Goal: Task Accomplishment & Management: Manage account settings

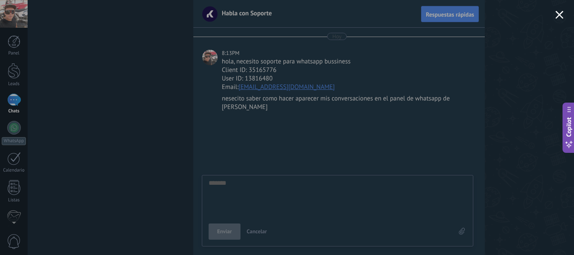
click at [14, 76] on div at bounding box center [287, 127] width 574 height 255
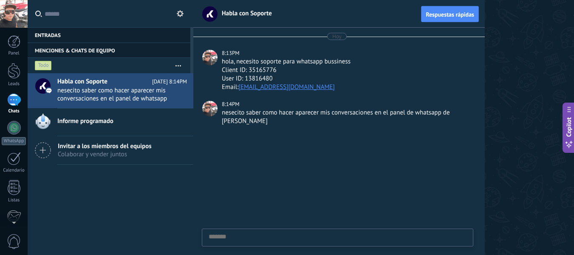
click at [82, 120] on span "Informe programado" at bounding box center [85, 121] width 56 height 8
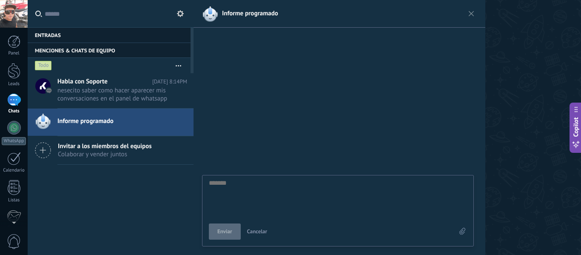
type textarea "*"
type textarea "**"
type textarea "***"
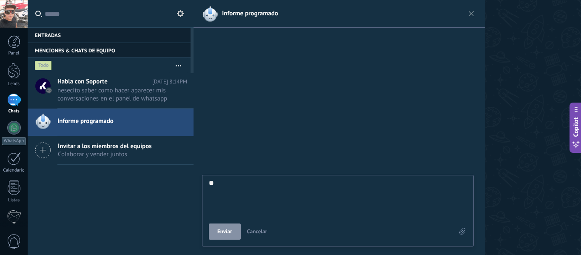
type textarea "***"
type textarea "****"
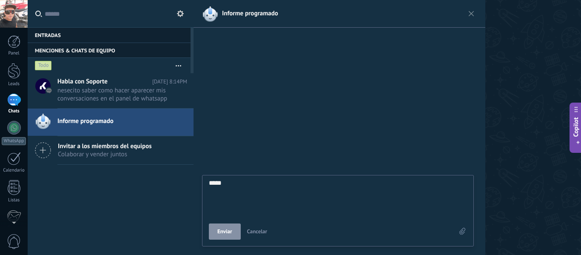
type textarea "****"
click at [216, 234] on button "Enviar" at bounding box center [225, 231] width 32 height 16
type textarea "*******"
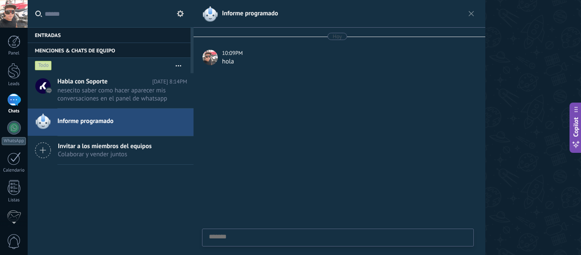
scroll to position [8, 0]
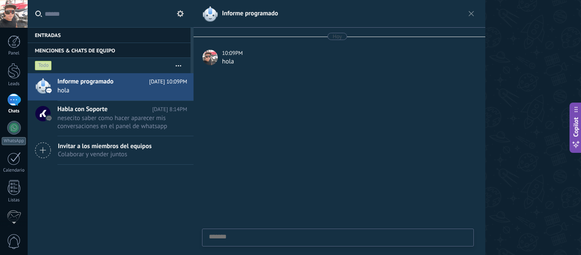
click at [17, 98] on div at bounding box center [14, 99] width 14 height 12
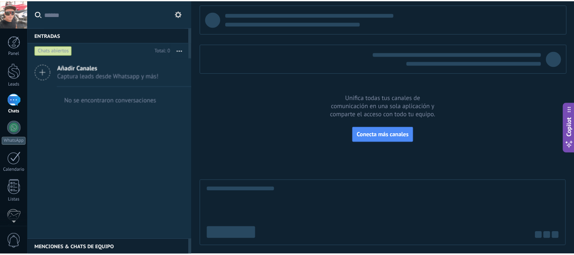
scroll to position [99, 0]
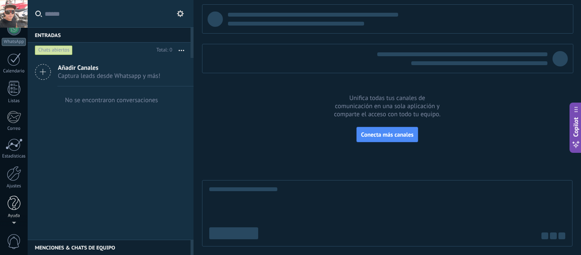
click at [11, 206] on div at bounding box center [14, 202] width 13 height 15
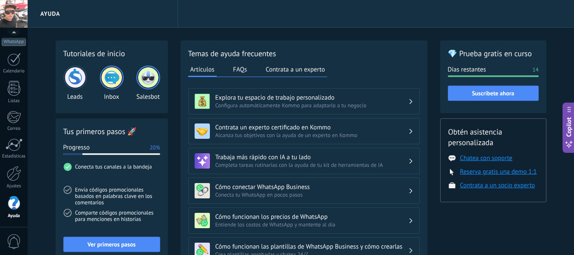
click at [467, 159] on button "Chatea con soporte" at bounding box center [486, 158] width 52 height 8
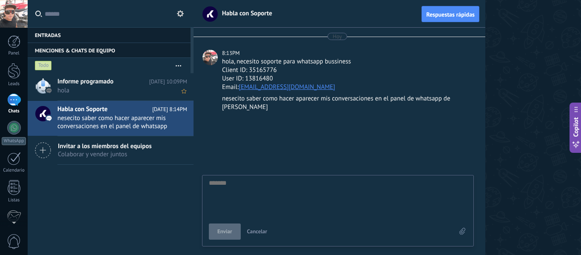
click at [76, 85] on span "Informe programado" at bounding box center [85, 81] width 56 height 8
type textarea "*******"
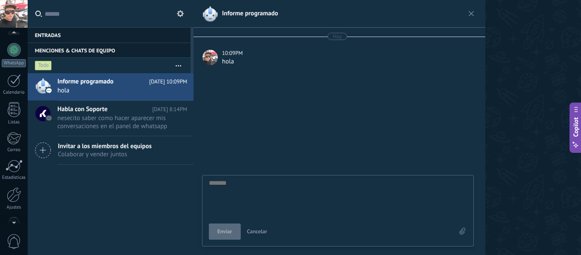
scroll to position [99, 0]
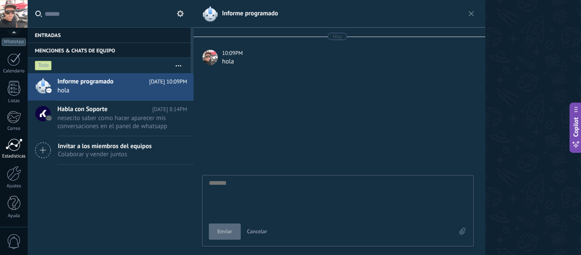
click at [14, 148] on div at bounding box center [14, 144] width 17 height 13
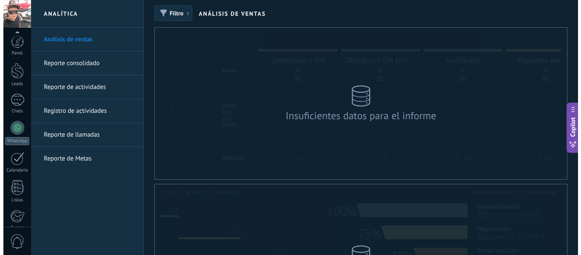
scroll to position [99, 0]
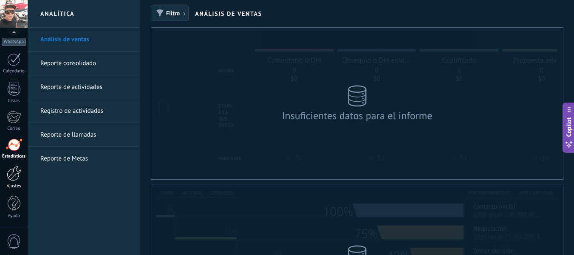
click at [16, 178] on div at bounding box center [14, 173] width 14 height 15
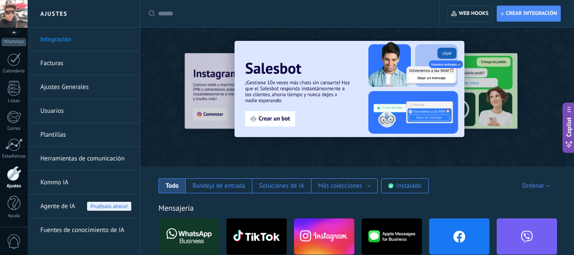
click at [204, 111] on div at bounding box center [149, 96] width 186 height 76
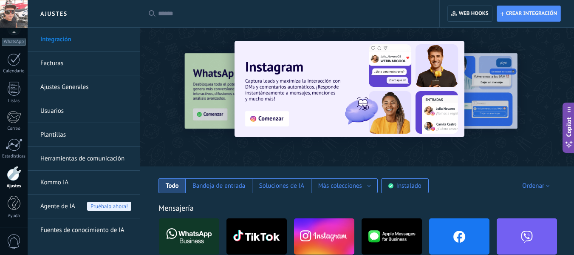
click at [271, 108] on img at bounding box center [350, 89] width 230 height 96
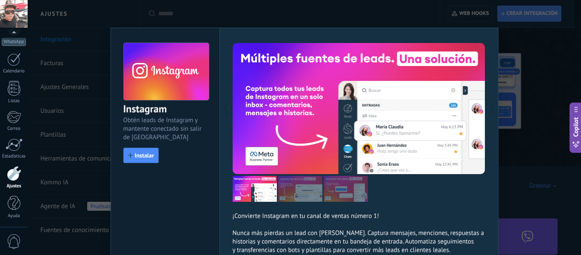
click at [375, 170] on button at bounding box center [422, 108] width 126 height 131
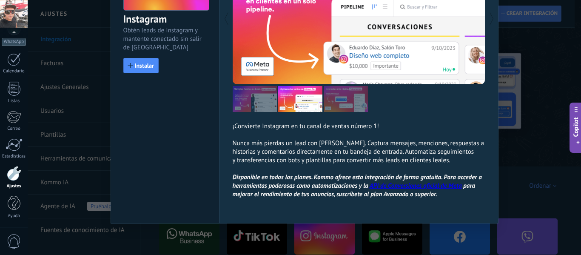
scroll to position [90, 0]
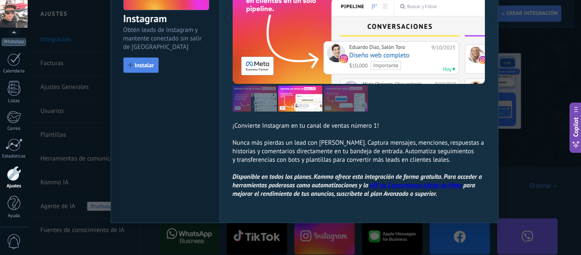
click at [137, 69] on button "Instalar" at bounding box center [140, 64] width 35 height 15
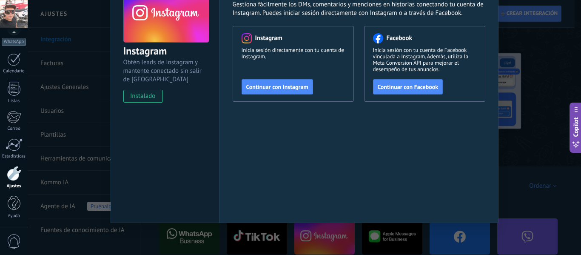
scroll to position [58, 0]
click at [275, 86] on span "Continuar con Instagram" at bounding box center [277, 87] width 62 height 6
click at [395, 85] on span "Continuar con Facebook" at bounding box center [407, 87] width 61 height 6
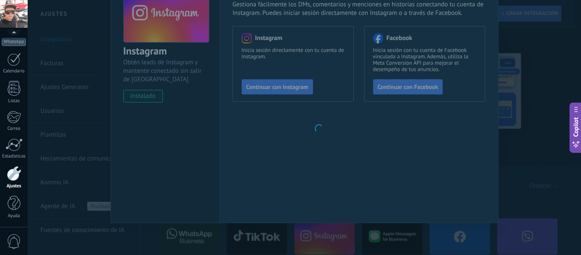
click at [557, 79] on body ".abccls-1,.abccls-2{fill-rule:evenodd}.abccls-2{fill:#fff} .abfcls-1{fill:none}…" at bounding box center [290, 127] width 581 height 255
click at [496, 96] on body ".abccls-1,.abccls-2{fill-rule:evenodd}.abccls-2{fill:#fff} .abfcls-1{fill:none}…" at bounding box center [290, 127] width 581 height 255
click at [538, 156] on body ".abccls-1,.abccls-2{fill-rule:evenodd}.abccls-2{fill:#fff} .abfcls-1{fill:none}…" at bounding box center [290, 127] width 581 height 255
click at [10, 40] on div "WhatsApp" at bounding box center [14, 42] width 24 height 8
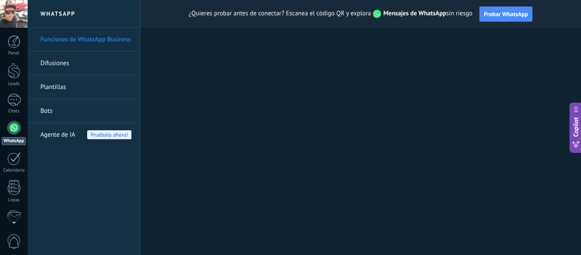
click at [56, 38] on link "Funciones de WhatsApp Business" at bounding box center [85, 40] width 91 height 24
click at [14, 131] on div at bounding box center [14, 128] width 14 height 14
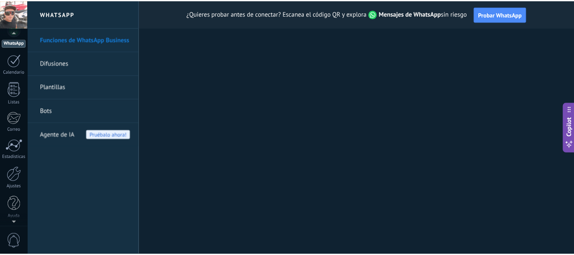
scroll to position [99, 0]
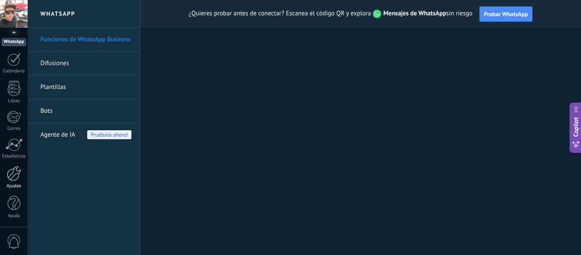
click at [13, 182] on link "Ajustes" at bounding box center [14, 177] width 28 height 23
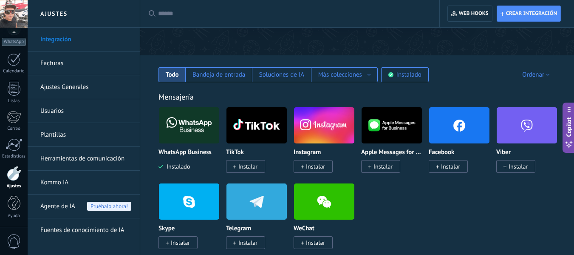
scroll to position [119, 0]
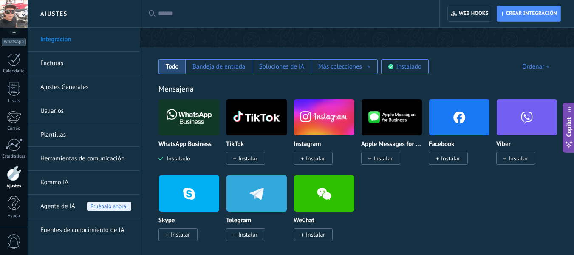
click at [244, 159] on span "Instalar" at bounding box center [247, 158] width 19 height 8
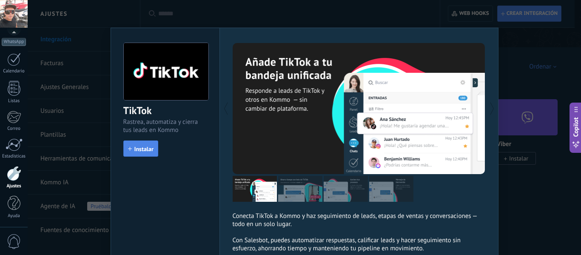
click at [136, 147] on span "Instalar" at bounding box center [143, 149] width 19 height 6
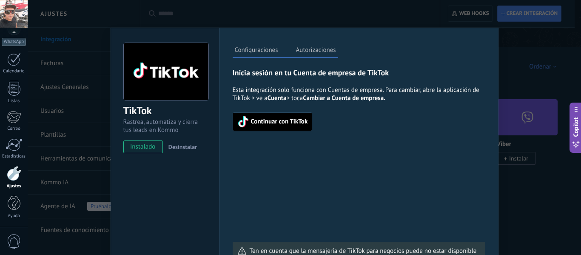
click at [279, 119] on span "Continuar con TikTok" at bounding box center [279, 122] width 57 height 6
click at [309, 50] on label "Autorizaciones" at bounding box center [316, 51] width 44 height 12
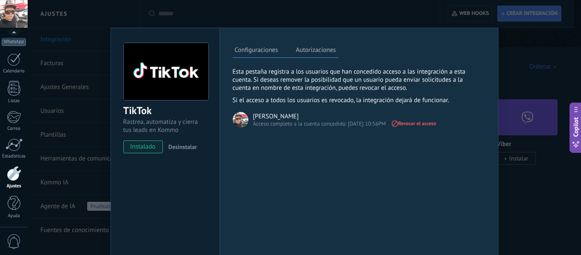
click at [252, 55] on label "Configuraciones" at bounding box center [256, 51] width 48 height 12
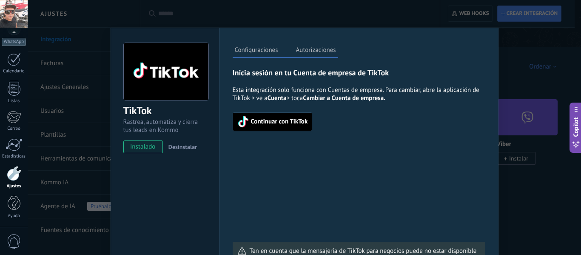
click at [508, 52] on div "TikTok Rastrea, automatiza y cierra tus leads en Kommo instalado Desinstalar Co…" at bounding box center [304, 127] width 553 height 255
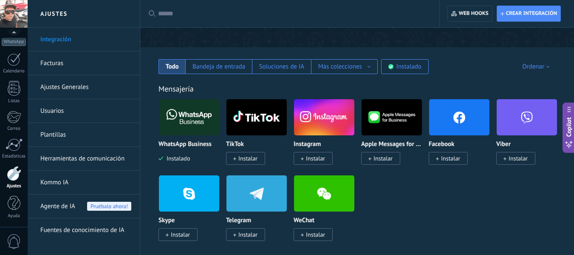
click at [434, 220] on div "WhatsApp Business Instalado TikTok Instalar Instagram Instalar Apple Messages f…" at bounding box center [362, 175] width 406 height 152
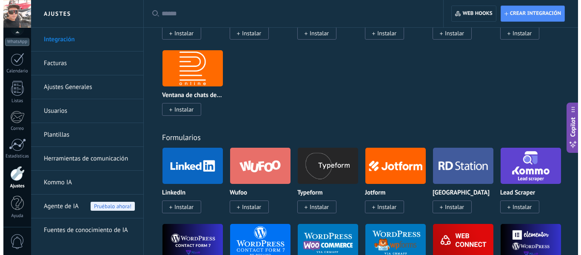
scroll to position [765, 0]
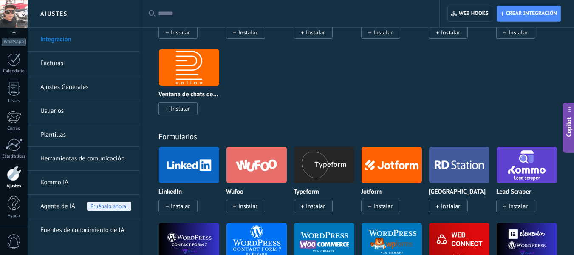
click at [176, 208] on span "Instalar" at bounding box center [180, 206] width 19 height 8
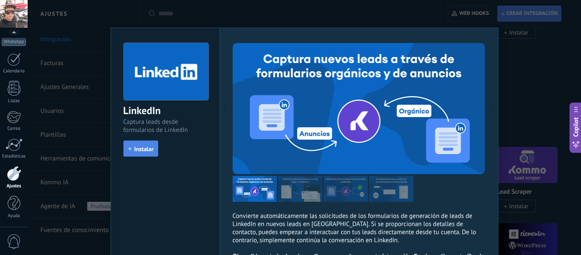
click at [132, 149] on span "Instalar" at bounding box center [140, 149] width 25 height 6
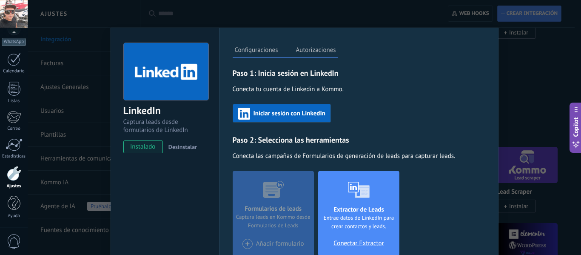
click at [274, 112] on span "Iniciar sesión con LinkedIn" at bounding box center [289, 113] width 72 height 6
click at [310, 51] on label "Autorizaciones" at bounding box center [316, 51] width 44 height 12
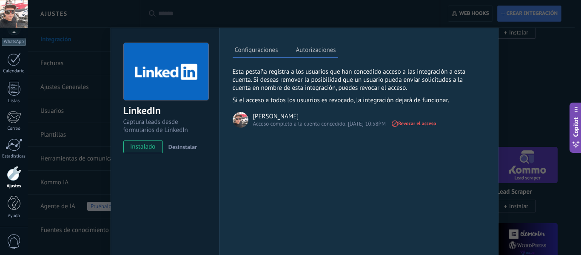
click at [249, 46] on label "Configuraciones" at bounding box center [256, 51] width 48 height 12
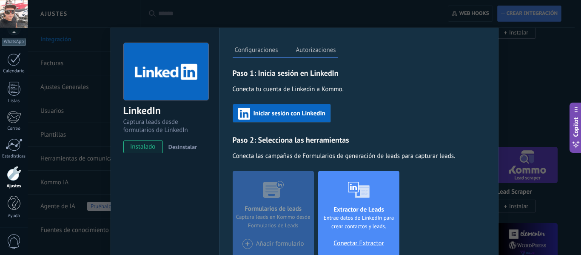
click at [263, 116] on span "Iniciar sesión con LinkedIn" at bounding box center [289, 113] width 72 height 6
click at [442, 40] on div "Configuraciones Autorizaciones Esta pestaña registra a los usuarios que han con…" at bounding box center [358, 155] width 279 height 255
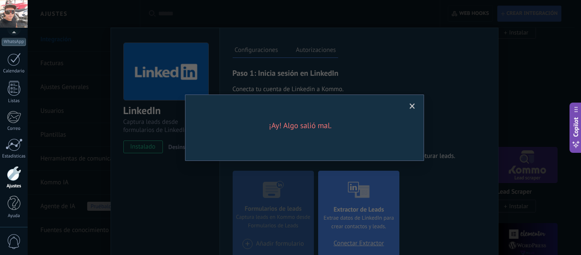
click at [412, 105] on span at bounding box center [412, 106] width 6 height 6
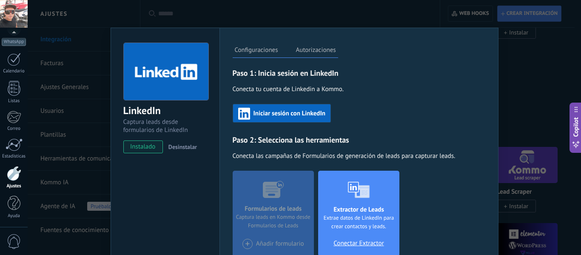
click at [310, 49] on label "Autorizaciones" at bounding box center [316, 51] width 44 height 12
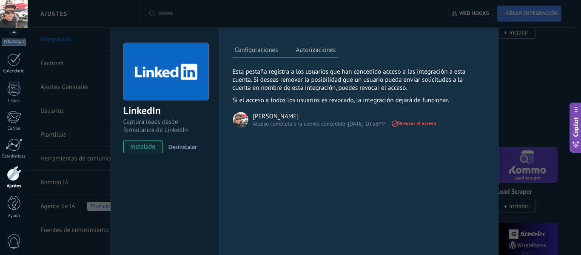
click at [243, 51] on label "Configuraciones" at bounding box center [256, 51] width 48 height 12
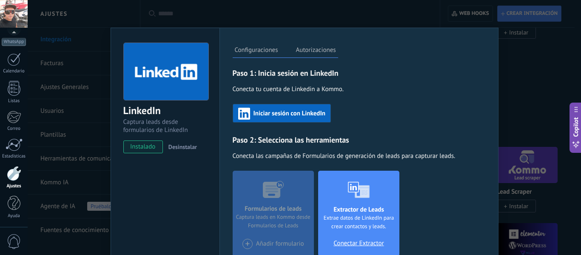
click at [267, 113] on span "Iniciar sesión con LinkedIn" at bounding box center [289, 113] width 72 height 6
click at [160, 204] on div "LinkedIn Captura leads desde formularios de LinkedIn instalado Desinstalar" at bounding box center [164, 155] width 109 height 255
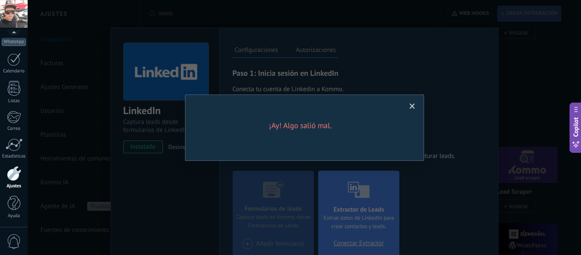
click at [408, 105] on span at bounding box center [412, 106] width 14 height 14
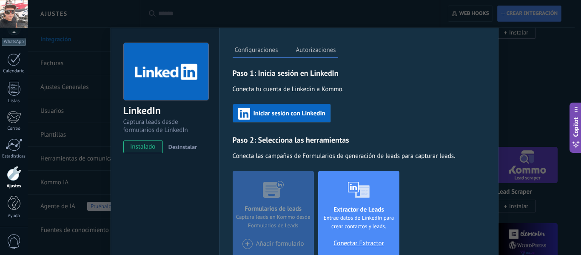
click at [368, 242] on span "Conectar Extractor" at bounding box center [358, 243] width 50 height 8
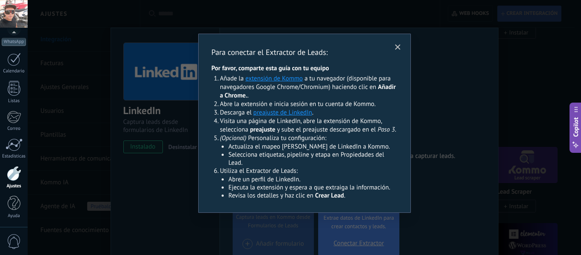
click at [397, 48] on icon at bounding box center [397, 47] width 4 height 4
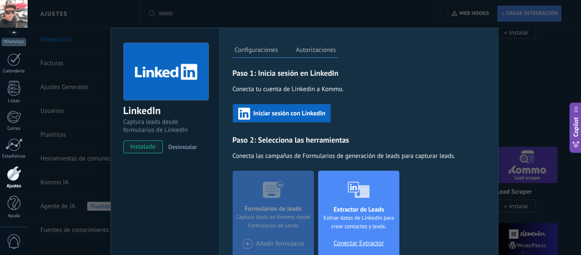
click at [426, 196] on div "Formularios de leads Captura leads en Kommo desde Formularios de Leads + Añadir…" at bounding box center [358, 213] width 252 height 87
click at [274, 114] on span "Iniciar sesión con LinkedIn" at bounding box center [289, 113] width 72 height 6
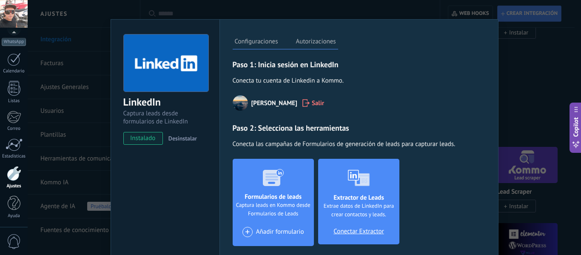
scroll to position [7, 0]
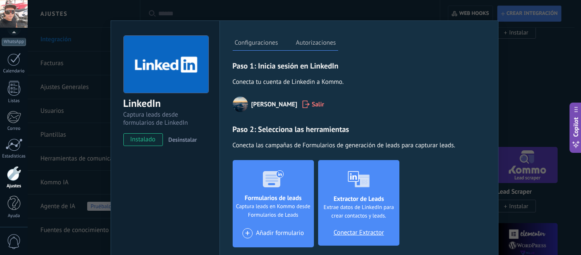
click at [304, 41] on label "Autorizaciones" at bounding box center [316, 44] width 44 height 12
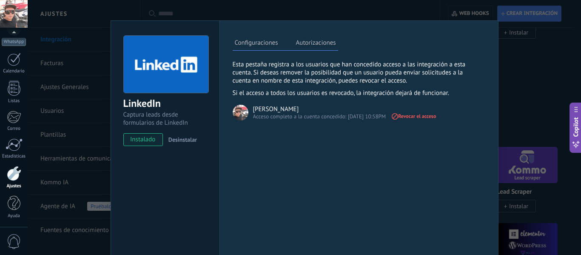
click at [244, 43] on label "Configuraciones" at bounding box center [256, 44] width 48 height 12
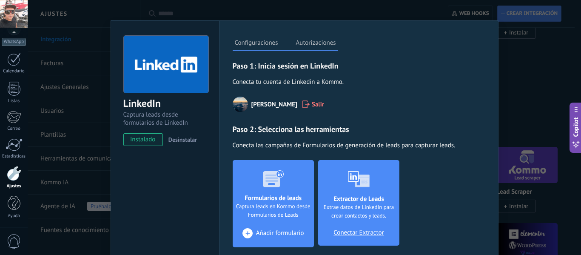
click at [244, 229] on span "+" at bounding box center [247, 233] width 10 height 10
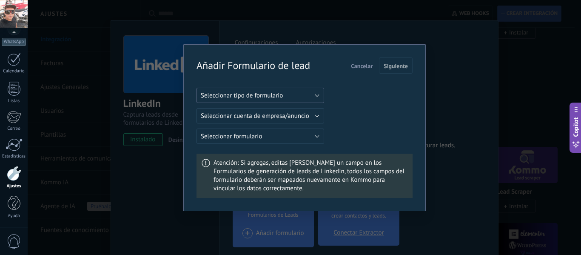
click at [321, 92] on button "Seleccionar tipo de formulario" at bounding box center [259, 95] width 127 height 15
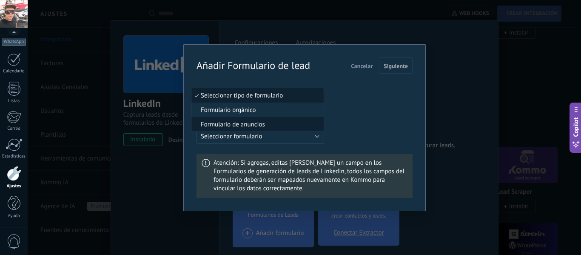
click at [274, 127] on span "Formulario de anuncios" at bounding box center [256, 124] width 130 height 8
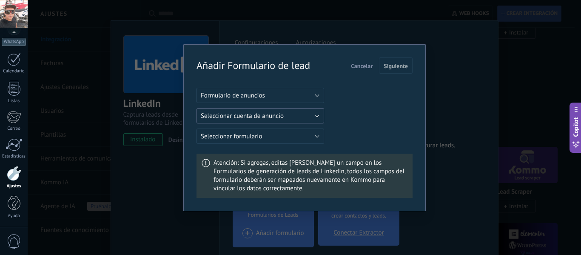
click at [319, 112] on button "Seleccionar cuenta de anuncio" at bounding box center [259, 115] width 127 height 15
click at [391, 65] on span "Siguiente" at bounding box center [395, 66] width 24 height 6
click at [393, 66] on span "Siguiente" at bounding box center [395, 66] width 24 height 6
click at [391, 64] on span "Siguiente" at bounding box center [395, 66] width 24 height 6
click at [315, 114] on button "Seleccionar cuenta de anuncio" at bounding box center [259, 115] width 127 height 15
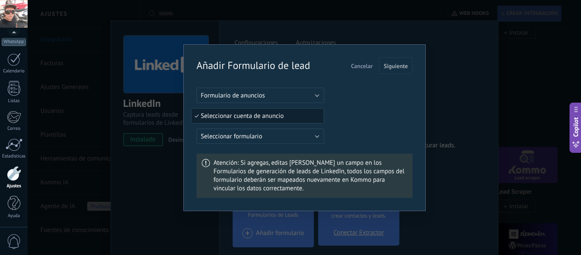
click at [315, 114] on span "Seleccionar cuenta de anuncio" at bounding box center [256, 116] width 130 height 8
click at [314, 94] on button "Formulario de anuncios" at bounding box center [259, 95] width 127 height 15
click at [264, 109] on span "Formulario de anuncios" at bounding box center [256, 110] width 130 height 8
click at [364, 97] on div "Formulario orgánico Formulario de anuncios Formulario de anuncios Seleccionar c…" at bounding box center [304, 116] width 216 height 56
click at [391, 68] on span "Siguiente" at bounding box center [395, 66] width 24 height 6
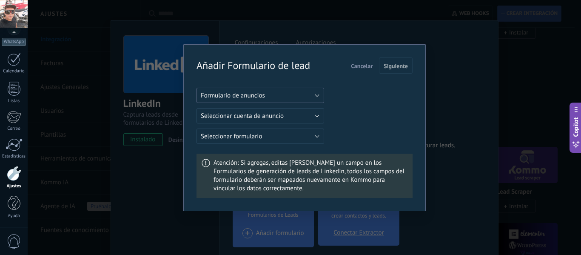
click at [321, 98] on button "Formulario de anuncios" at bounding box center [259, 95] width 127 height 15
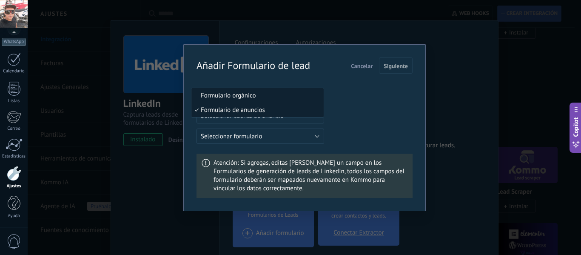
click at [255, 97] on span "Formulario orgánico" at bounding box center [256, 95] width 130 height 8
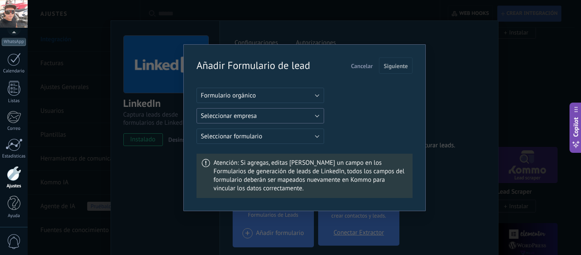
click at [314, 115] on button "Seleccionar empresa" at bounding box center [259, 115] width 127 height 15
click at [371, 123] on div "Seleccionar empresa Seleccionar empresa" at bounding box center [304, 115] width 216 height 15
click at [392, 64] on span "Siguiente" at bounding box center [395, 66] width 24 height 6
click at [458, 103] on div "Añadir Formulario de lead Cancelar Siguiente Formulario orgánico Seleccionar em…" at bounding box center [304, 127] width 553 height 255
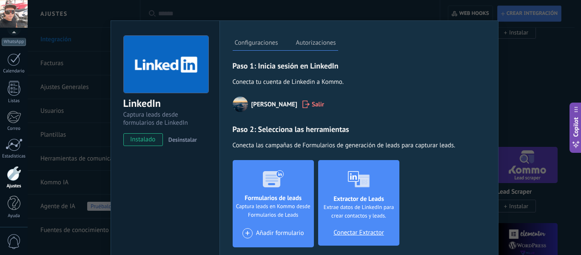
click at [538, 82] on div "LinkedIn Captura leads desde formularios de LinkedIn instalado Desinstalar Conf…" at bounding box center [304, 127] width 553 height 255
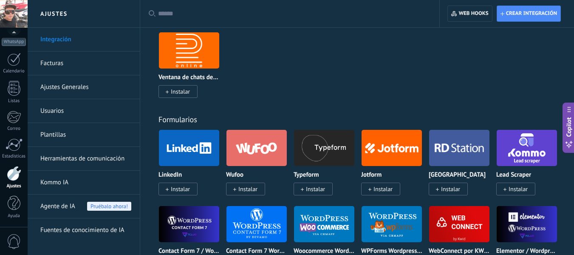
scroll to position [799, 0]
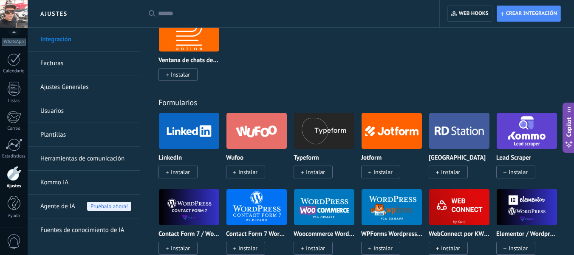
click at [172, 169] on span "Instalar" at bounding box center [180, 172] width 19 height 8
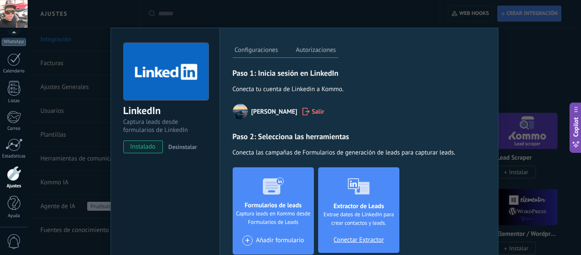
click at [531, 59] on div "LinkedIn Captura leads desde formularios de LinkedIn instalado Desinstalar Conf…" at bounding box center [304, 127] width 553 height 255
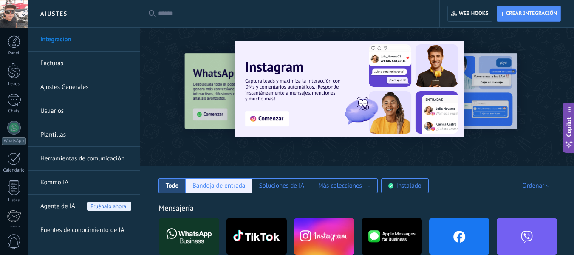
click at [212, 189] on div "Bandeja de entrada" at bounding box center [219, 185] width 53 height 8
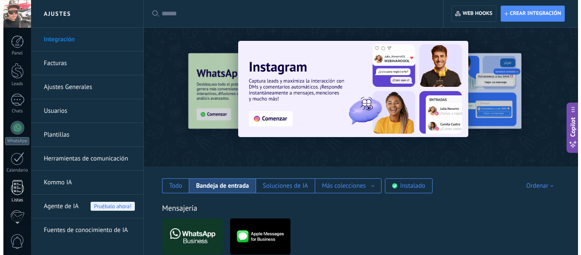
scroll to position [99, 0]
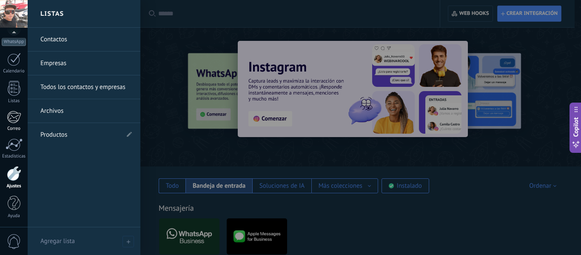
click at [13, 118] on div at bounding box center [14, 116] width 14 height 13
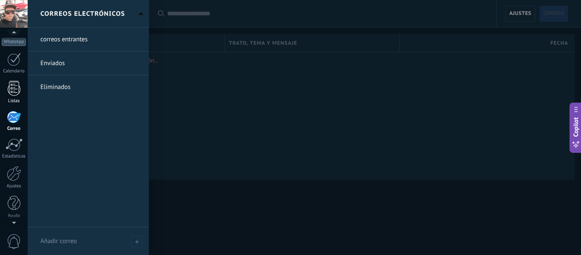
click at [13, 104] on div "Listas" at bounding box center [14, 101] width 25 height 6
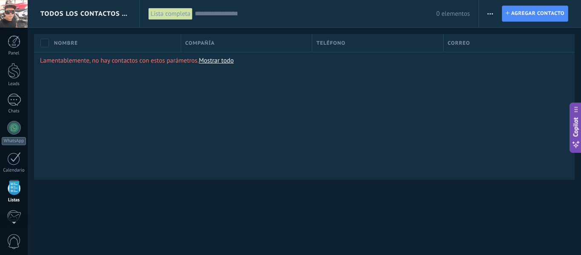
scroll to position [53, 0]
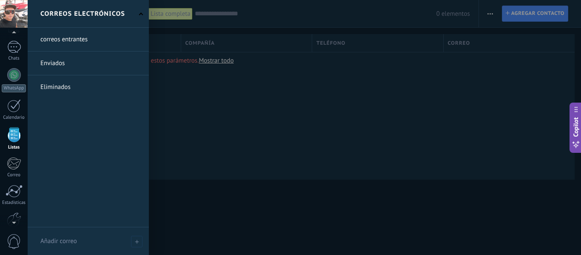
click at [15, 136] on div at bounding box center [14, 134] width 13 height 15
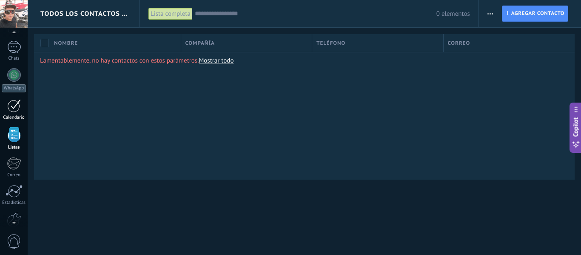
click at [12, 103] on div at bounding box center [14, 105] width 14 height 13
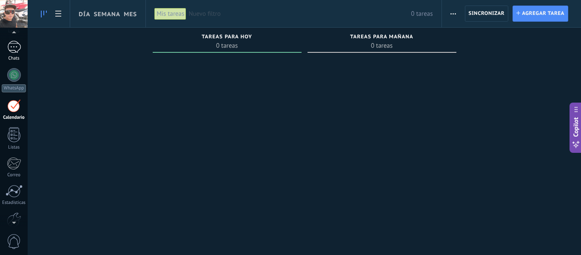
click at [14, 44] on div at bounding box center [14, 47] width 14 height 12
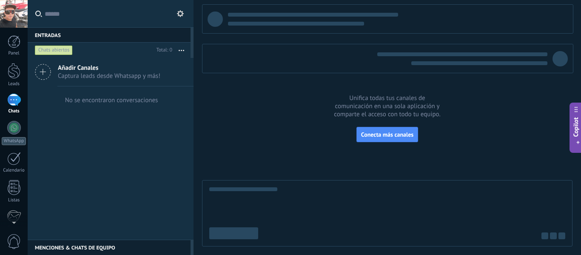
click at [178, 48] on button "button" at bounding box center [181, 49] width 18 height 15
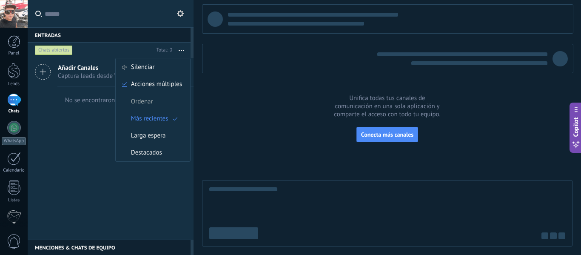
click at [84, 120] on div "Añadir Canales Captura leads desde Whatsapp y más! No se encontraron conversaci…" at bounding box center [111, 148] width 166 height 181
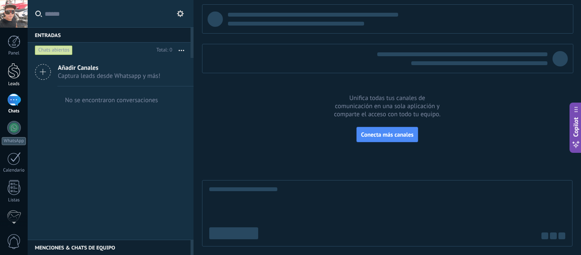
click at [13, 70] on div at bounding box center [14, 71] width 13 height 16
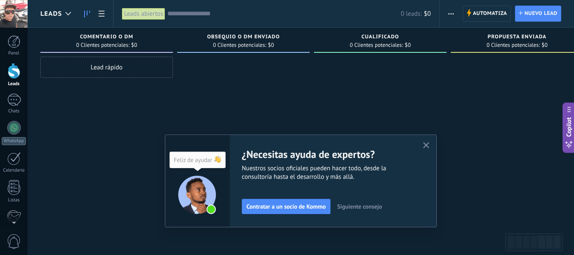
click at [429, 143] on icon "button" at bounding box center [426, 145] width 6 height 6
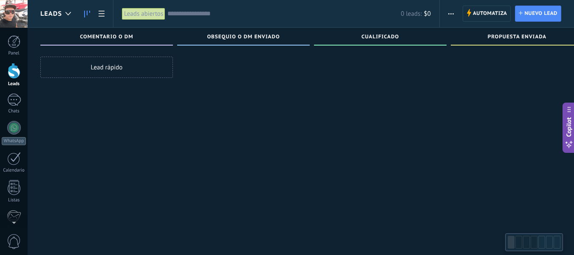
scroll to position [14, 0]
click at [13, 69] on div at bounding box center [14, 71] width 13 height 16
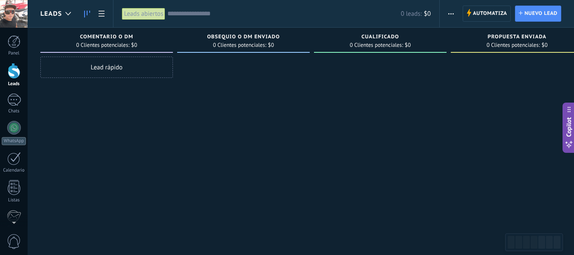
click at [106, 67] on div "Lead rápido" at bounding box center [106, 67] width 133 height 21
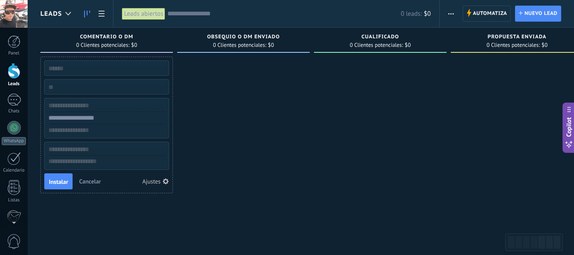
click at [229, 121] on div at bounding box center [243, 129] width 133 height 144
click at [8, 41] on div at bounding box center [14, 41] width 13 height 13
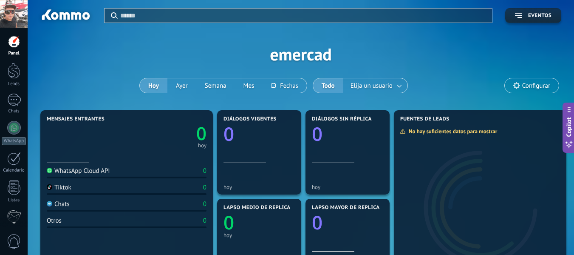
click at [63, 188] on div "Tiktok" at bounding box center [59, 187] width 25 height 8
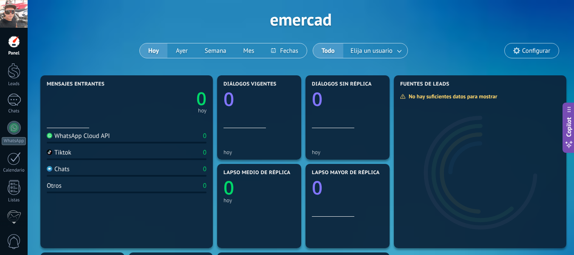
scroll to position [36, 0]
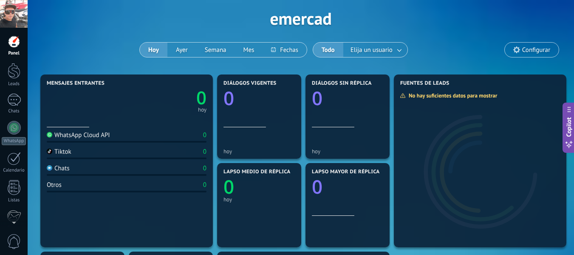
click at [526, 52] on span "Configurar" at bounding box center [536, 49] width 28 height 7
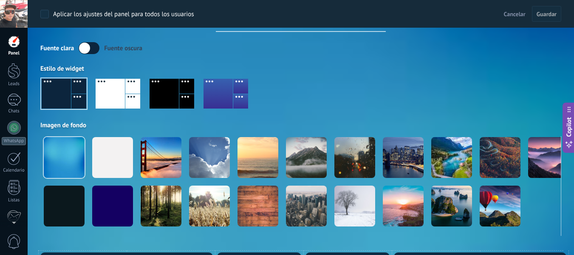
click at [371, 15] on div "Aplicar los ajustes del panel para todos los usuarios Cancelar Guardar" at bounding box center [301, 14] width 547 height 28
click at [510, 13] on span "Cancelar" at bounding box center [515, 14] width 22 height 8
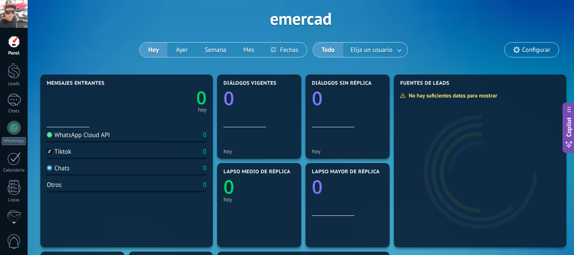
click at [535, 48] on span "Configurar" at bounding box center [536, 49] width 28 height 7
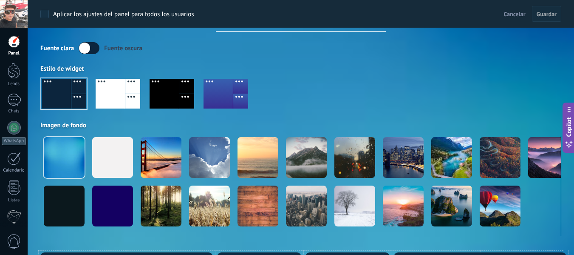
click at [164, 90] on div at bounding box center [164, 94] width 29 height 30
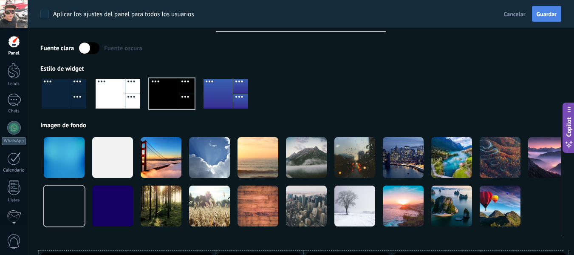
click at [546, 11] on span "Guardar" at bounding box center [547, 14] width 20 height 6
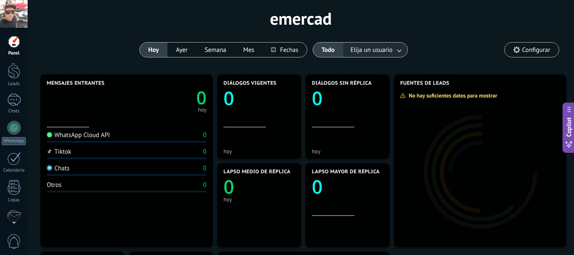
click at [395, 51] on link at bounding box center [399, 50] width 15 height 14
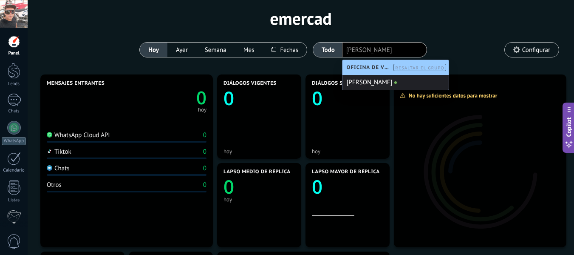
click at [380, 83] on div "[PERSON_NAME]" at bounding box center [396, 82] width 106 height 15
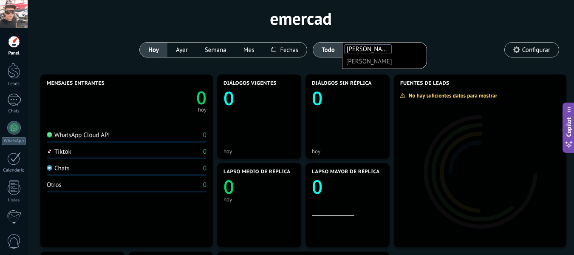
click at [408, 20] on div "Aplicar Eventos emercad Hoy Ayer Semana Mes Todo Elija un usuario Edgardo Josè …" at bounding box center [300, 18] width 521 height 108
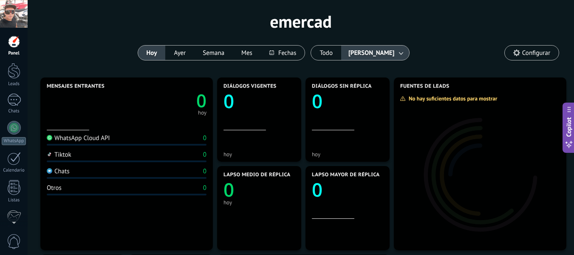
scroll to position [31, 0]
